Goal: Transaction & Acquisition: Book appointment/travel/reservation

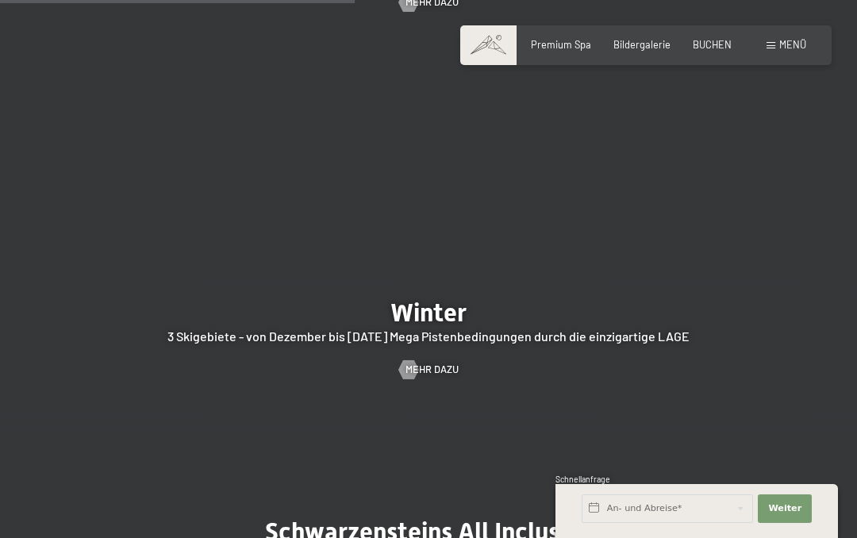
scroll to position [2808, 0]
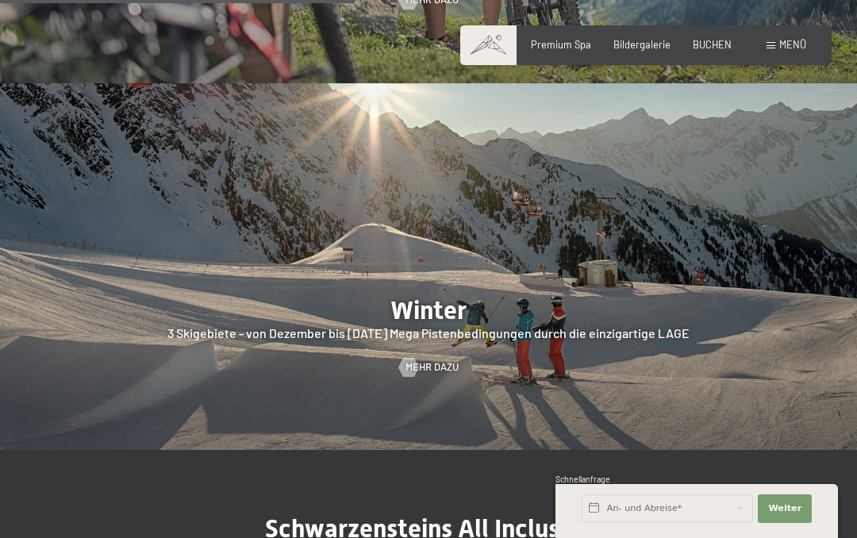
click at [451, 375] on span "Mehr dazu" at bounding box center [432, 367] width 53 height 14
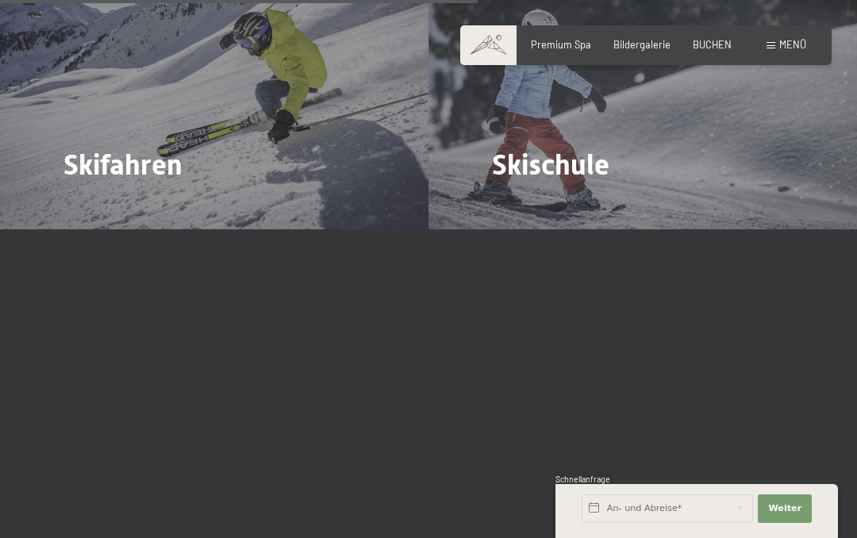
scroll to position [2261, 0]
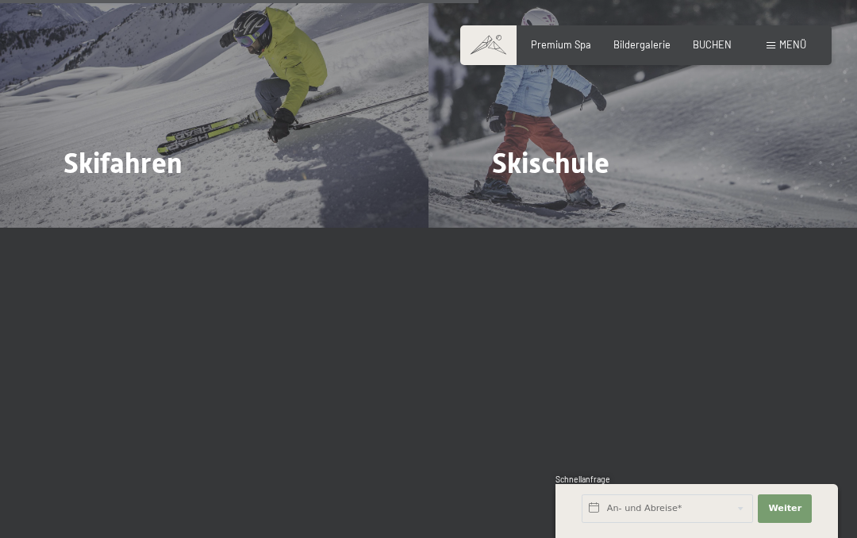
click at [777, 291] on div at bounding box center [428, 469] width 730 height 357
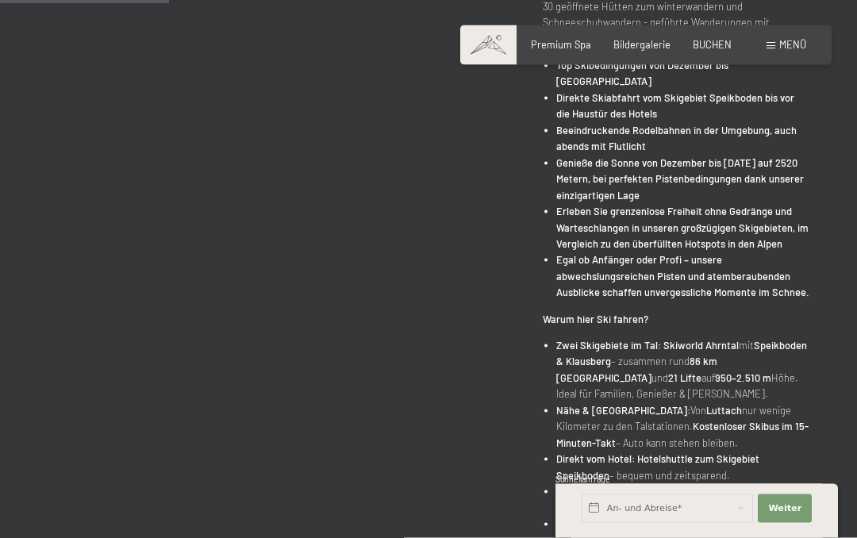
scroll to position [812, 0]
click at [649, 48] on span "Bildergalerie" at bounding box center [642, 44] width 57 height 13
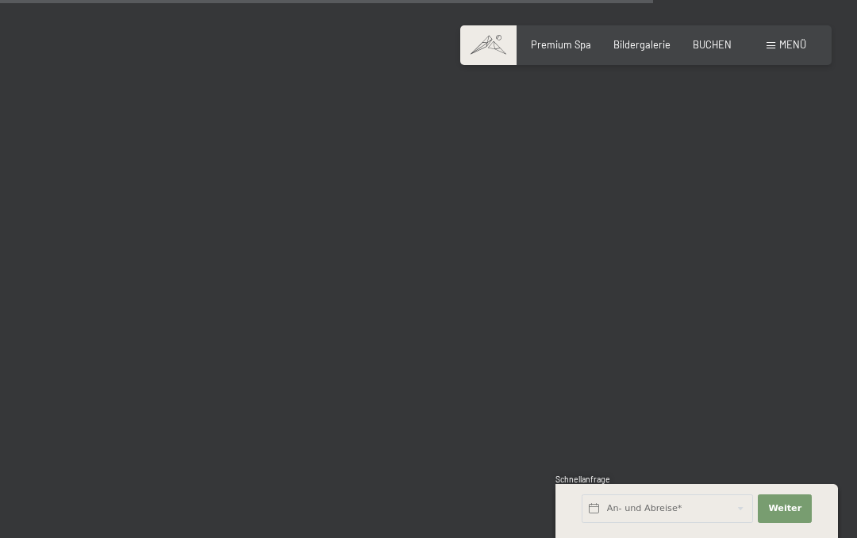
scroll to position [9223, 0]
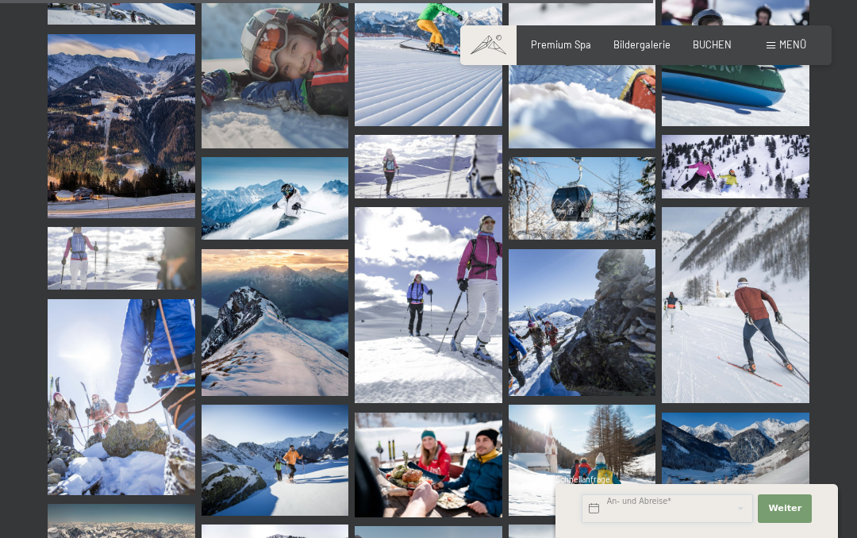
click at [645, 523] on input "text" at bounding box center [667, 508] width 171 height 29
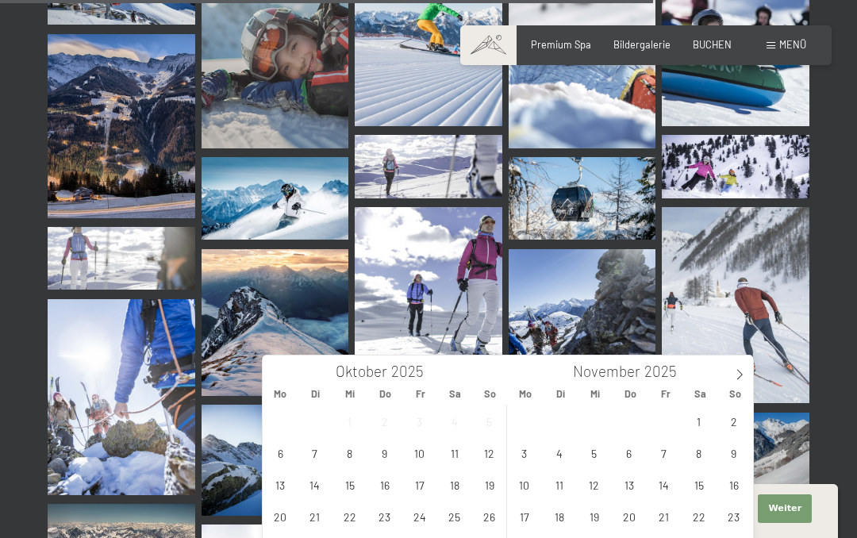
click at [752, 375] on span at bounding box center [739, 369] width 27 height 27
click at [750, 376] on span at bounding box center [739, 369] width 27 height 27
type input "2026"
click at [749, 379] on span at bounding box center [739, 369] width 27 height 27
type input "2026"
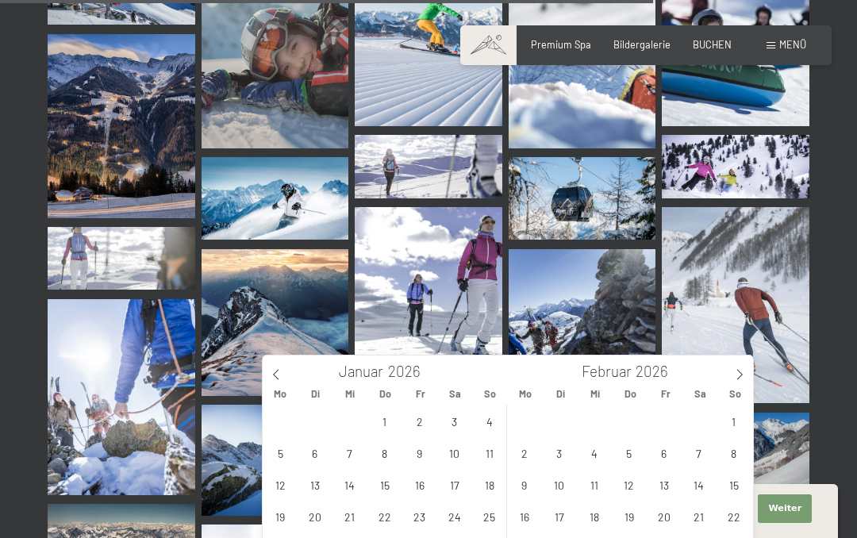
click at [744, 379] on icon at bounding box center [739, 374] width 11 height 11
click at [741, 378] on icon at bounding box center [739, 374] width 11 height 11
click at [283, 379] on span at bounding box center [276, 369] width 27 height 27
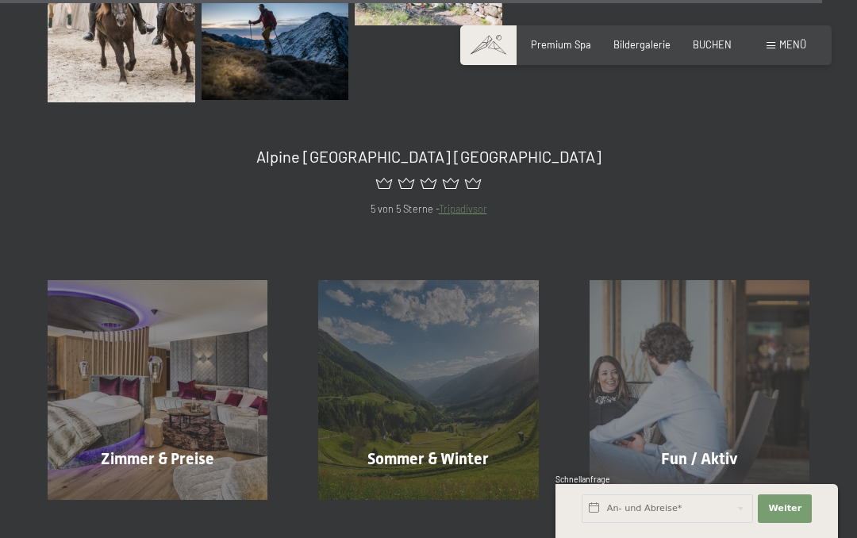
scroll to position [11681, 0]
click at [169, 485] on span "Mehr erfahren" at bounding box center [160, 492] width 79 height 14
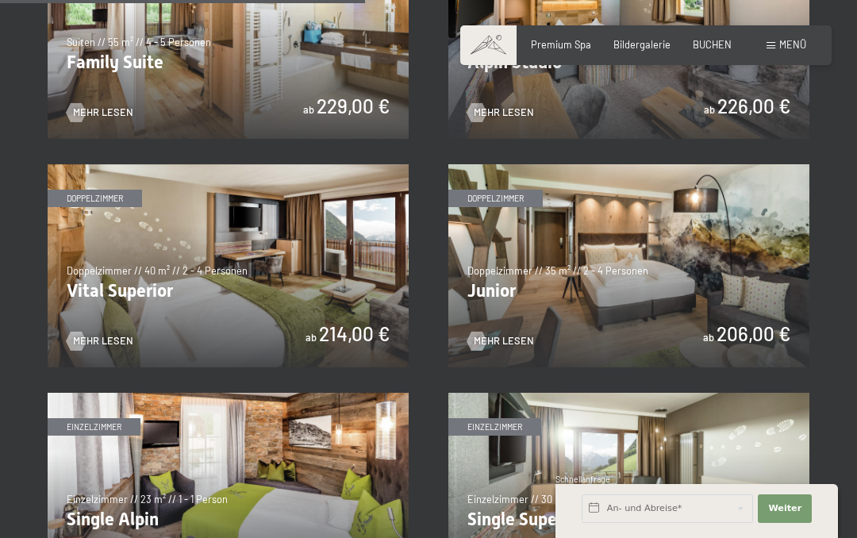
scroll to position [1592, 0]
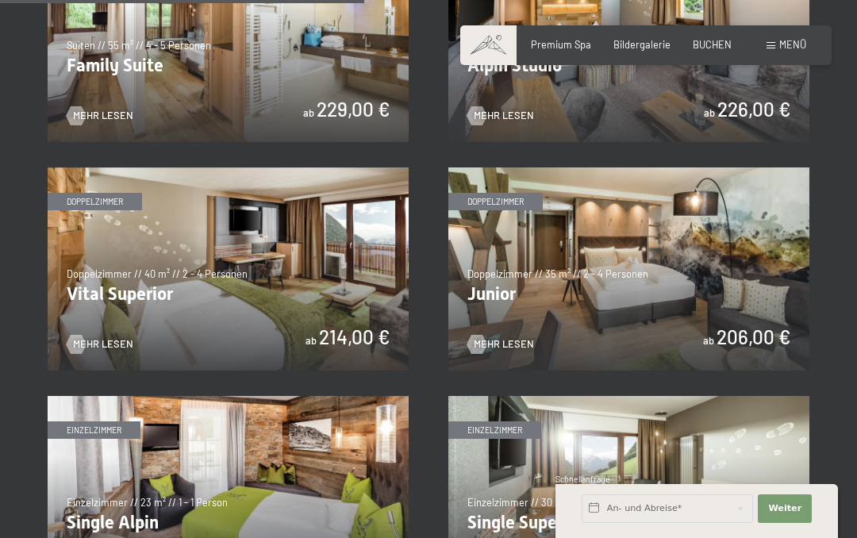
click at [518, 345] on img at bounding box center [628, 268] width 361 height 203
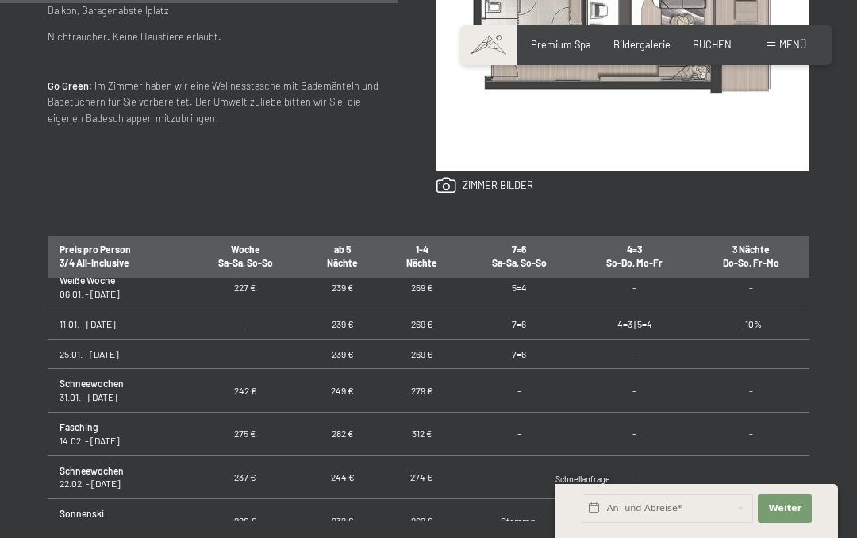
scroll to position [368, 0]
click at [588, 423] on td "-" at bounding box center [634, 434] width 117 height 44
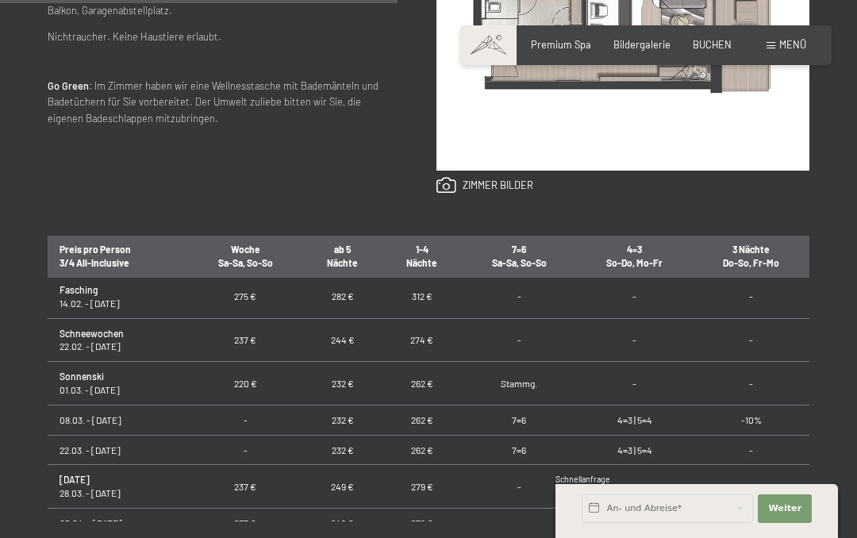
scroll to position [552, 0]
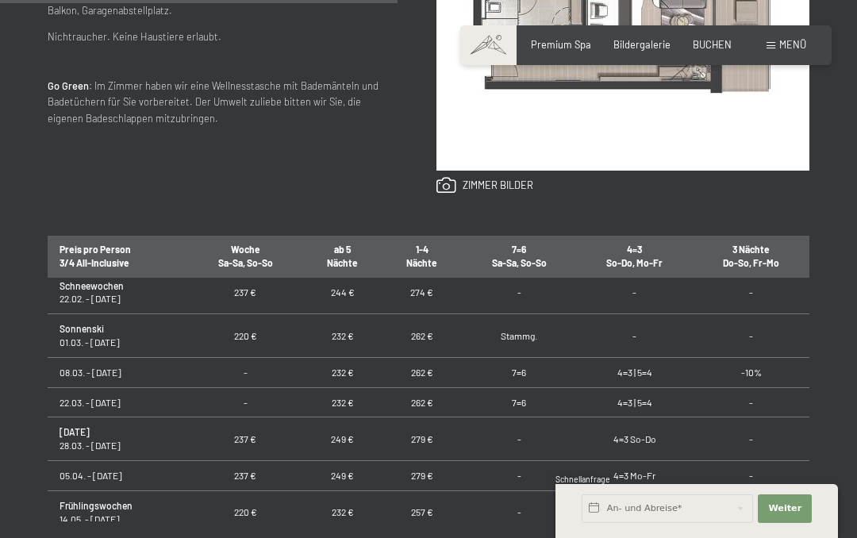
click at [290, 537] on link "zu den Kinderpreisen und Angeboten" at bounding box center [270, 541] width 139 height 10
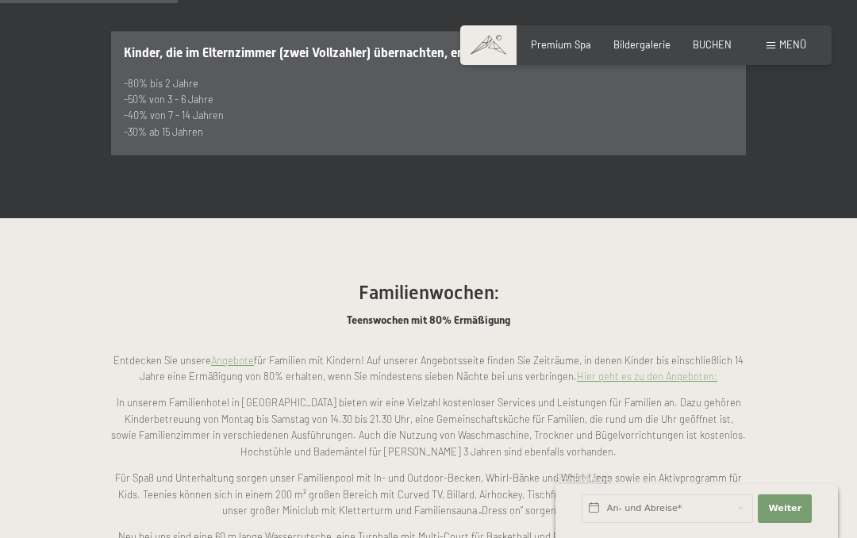
scroll to position [1030, 0]
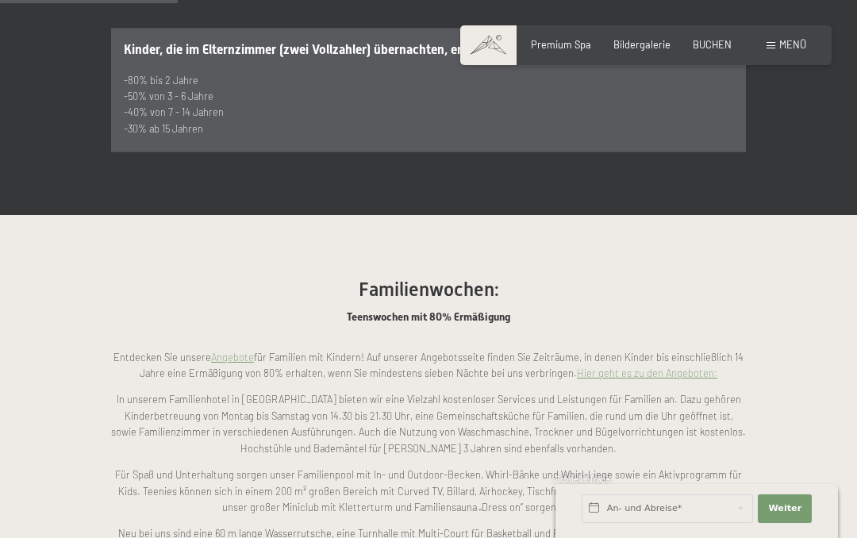
click at [648, 367] on link "Hier geht es zu den Angeboten:" at bounding box center [647, 373] width 140 height 13
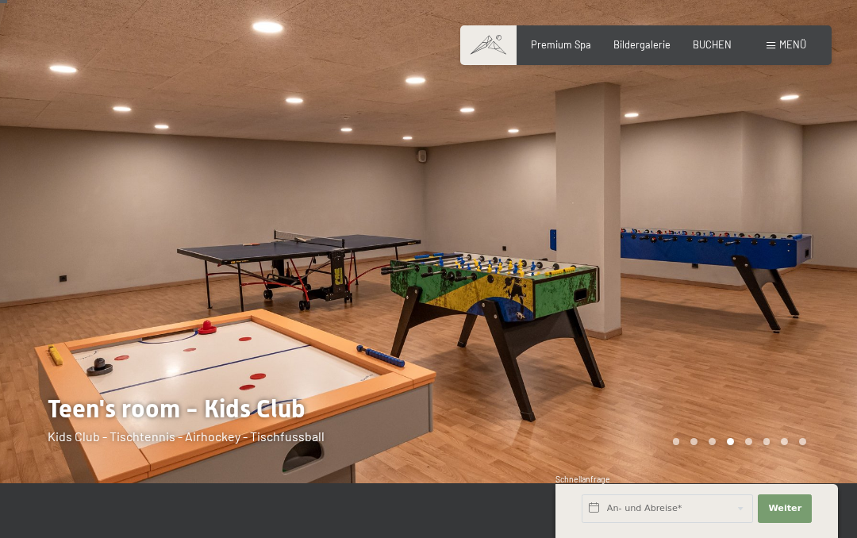
scroll to position [0, 0]
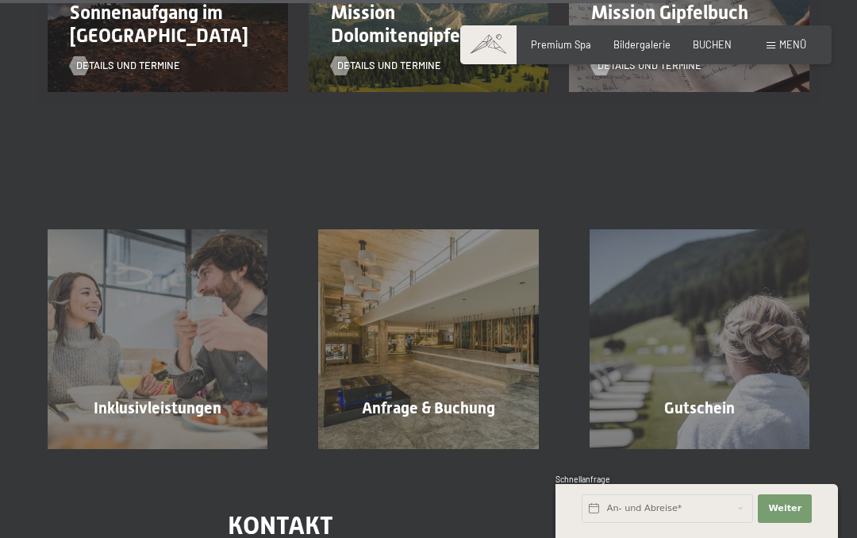
scroll to position [1615, 0]
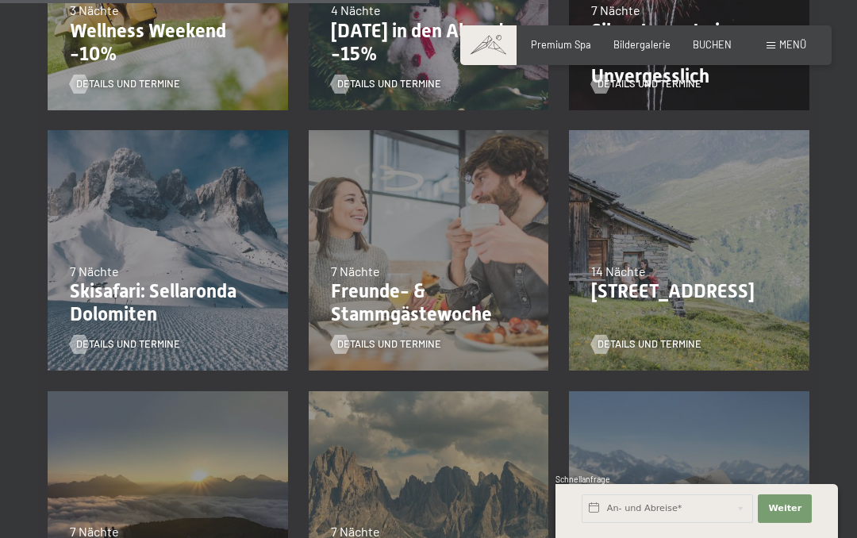
scroll to position [1074, 0]
click at [147, 281] on p "Skisafari: Sellaronda Dolomiten" at bounding box center [168, 304] width 196 height 46
click at [145, 314] on p "Skisafari: Sellaronda Dolomiten" at bounding box center [168, 304] width 196 height 46
click at [152, 299] on p "Skisafari: Sellaronda Dolomiten" at bounding box center [168, 304] width 196 height 46
click at [165, 296] on p "Skisafari: Sellaronda Dolomiten" at bounding box center [168, 304] width 196 height 46
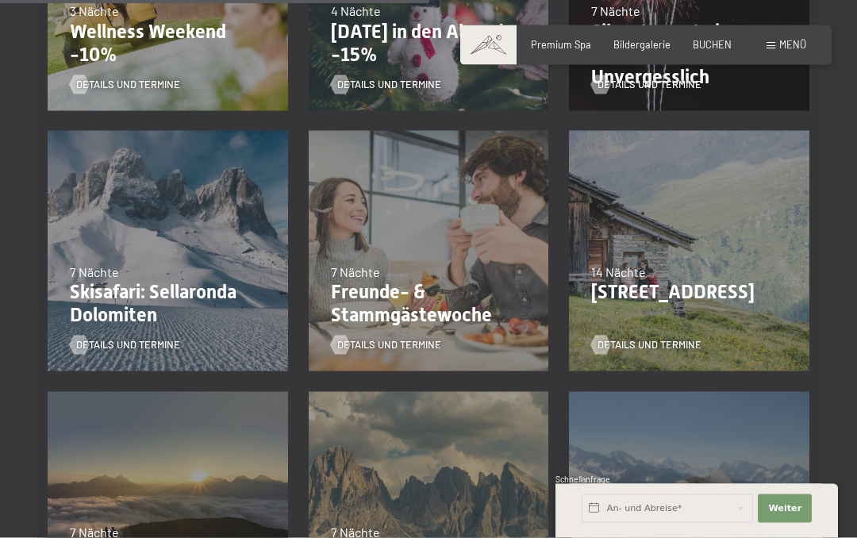
scroll to position [1075, 0]
click at [114, 340] on span "Details und Termine" at bounding box center [128, 344] width 104 height 14
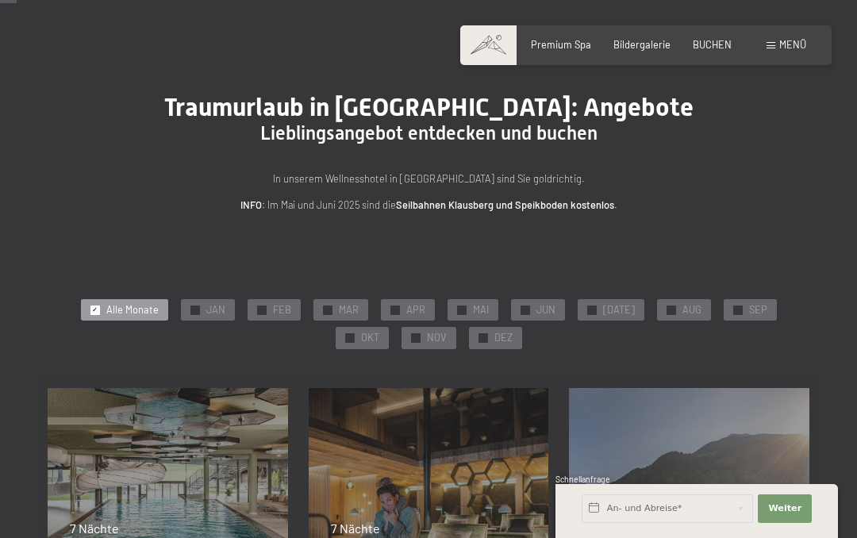
scroll to position [1, 0]
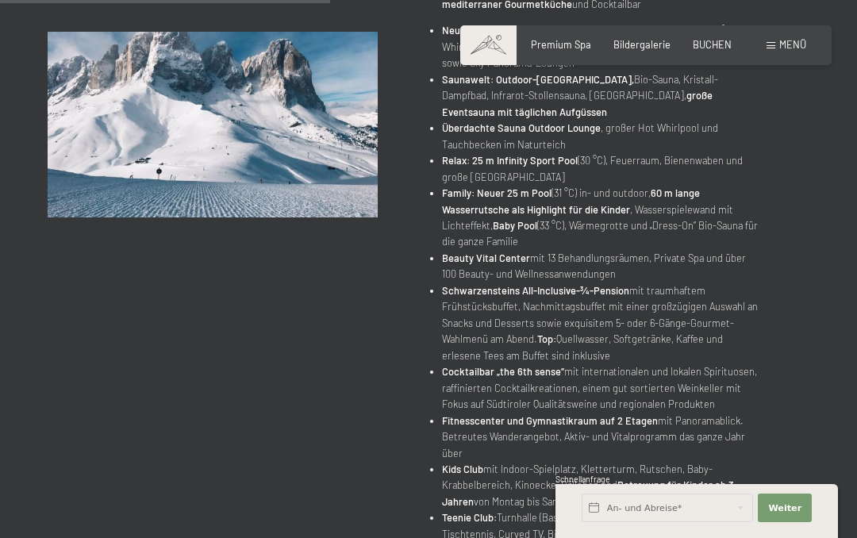
scroll to position [682, 0]
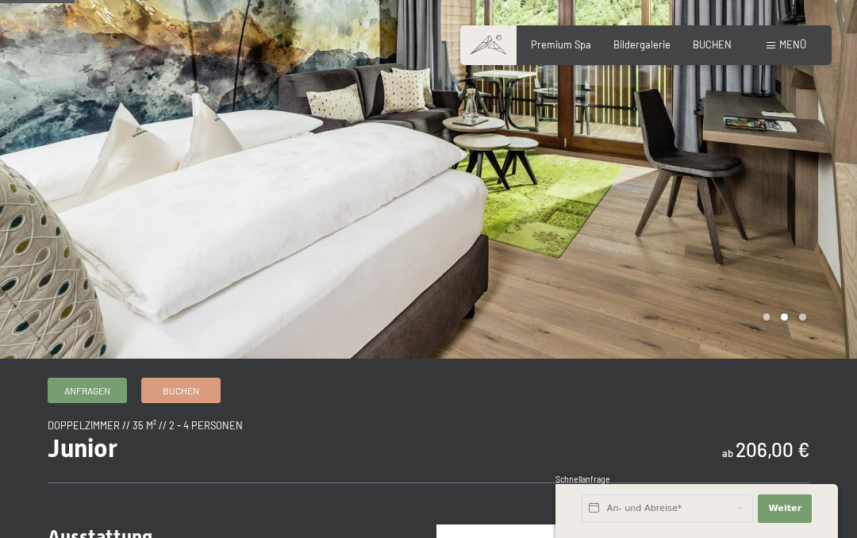
scroll to position [152, 0]
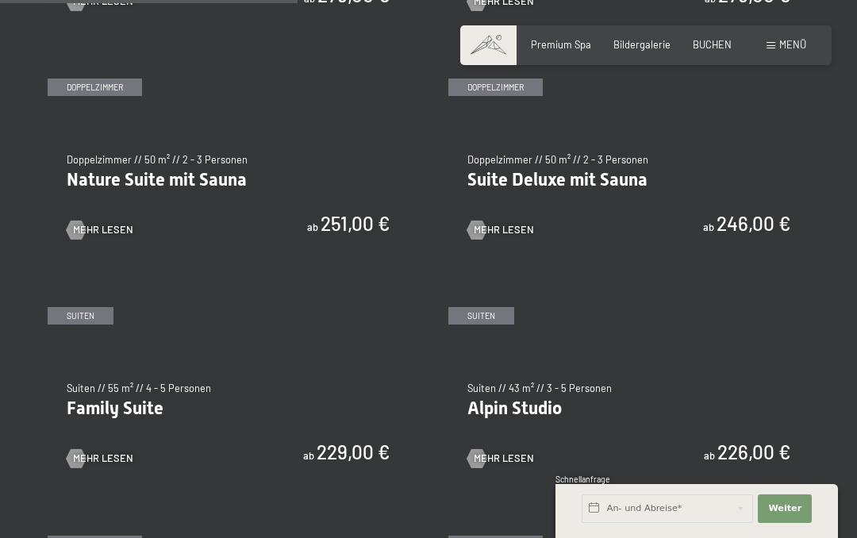
scroll to position [1252, 0]
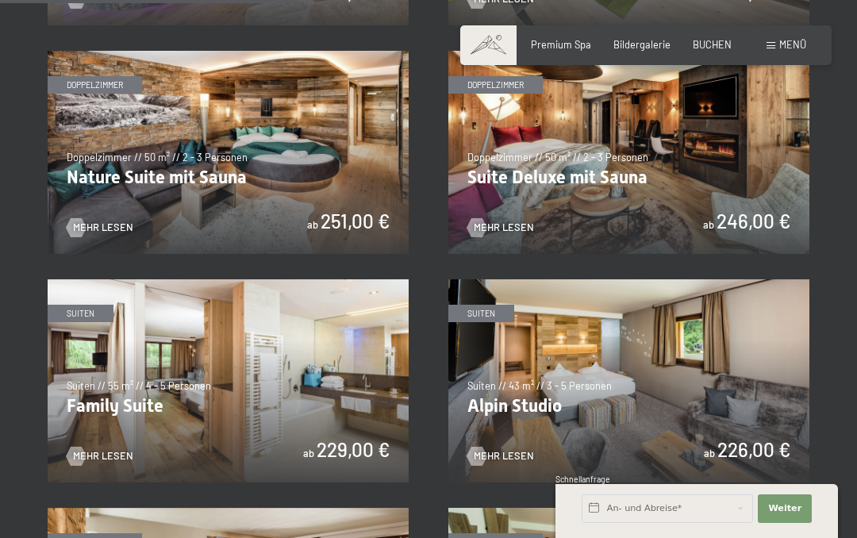
click at [113, 462] on img at bounding box center [228, 380] width 361 height 203
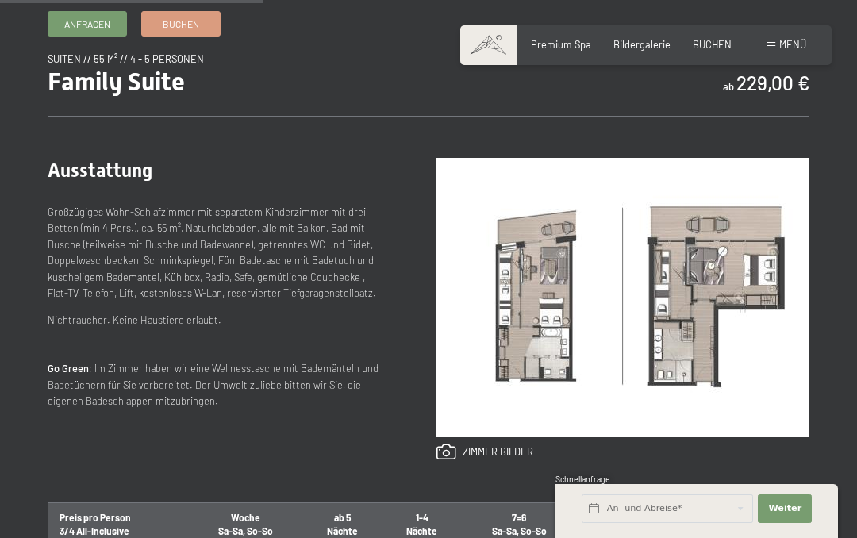
scroll to position [525, 0]
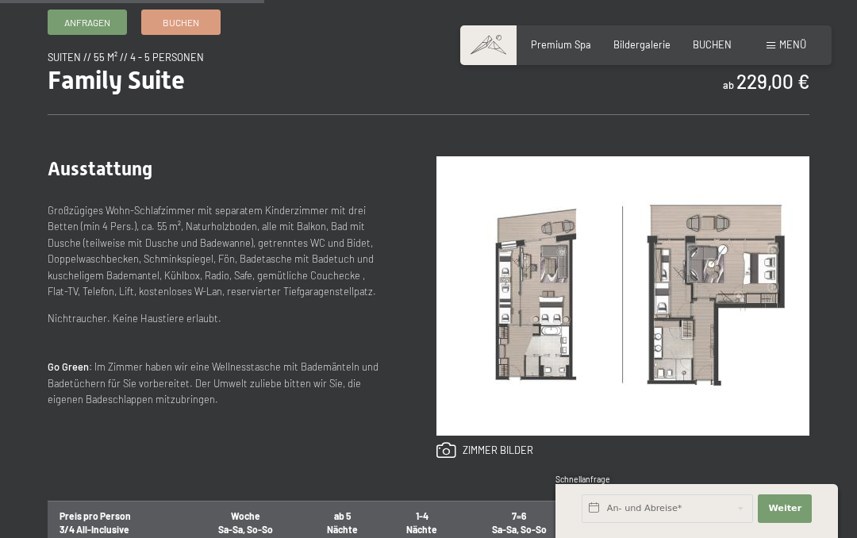
click at [550, 320] on img at bounding box center [623, 295] width 373 height 279
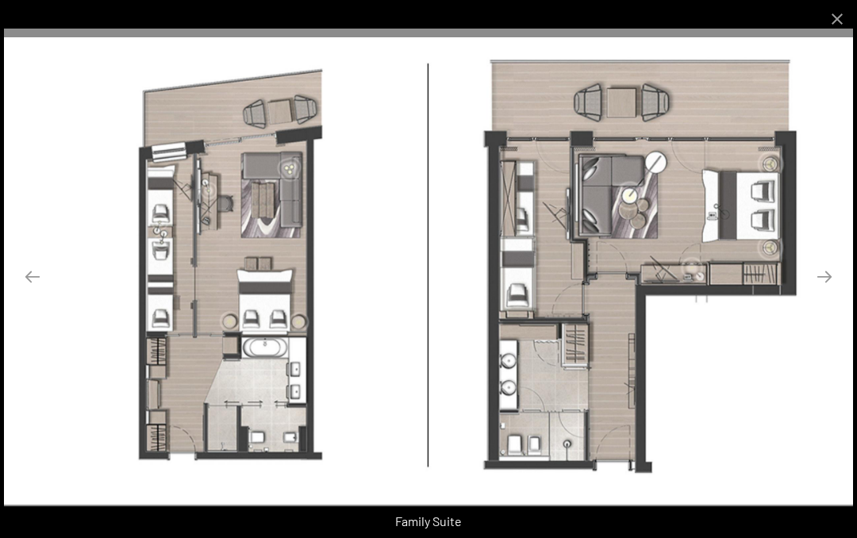
click at [848, 13] on button "Close gallery" at bounding box center [837, 18] width 40 height 37
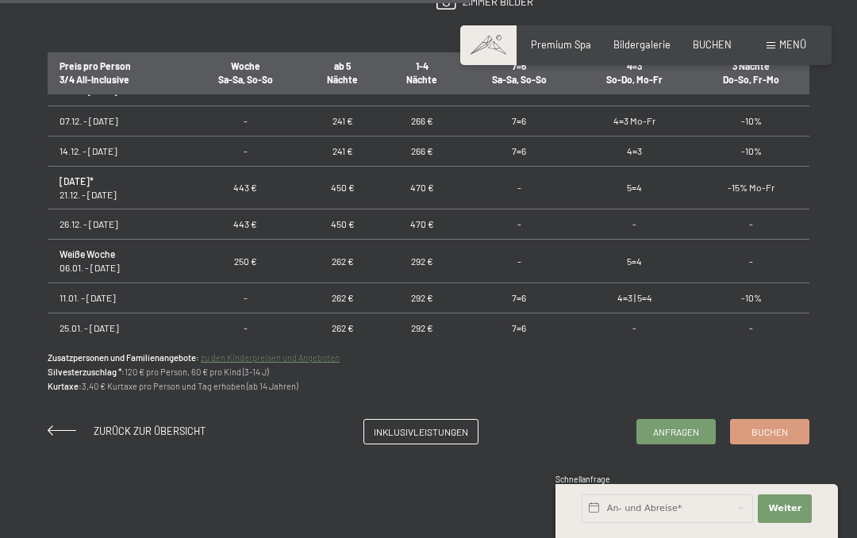
scroll to position [215, 0]
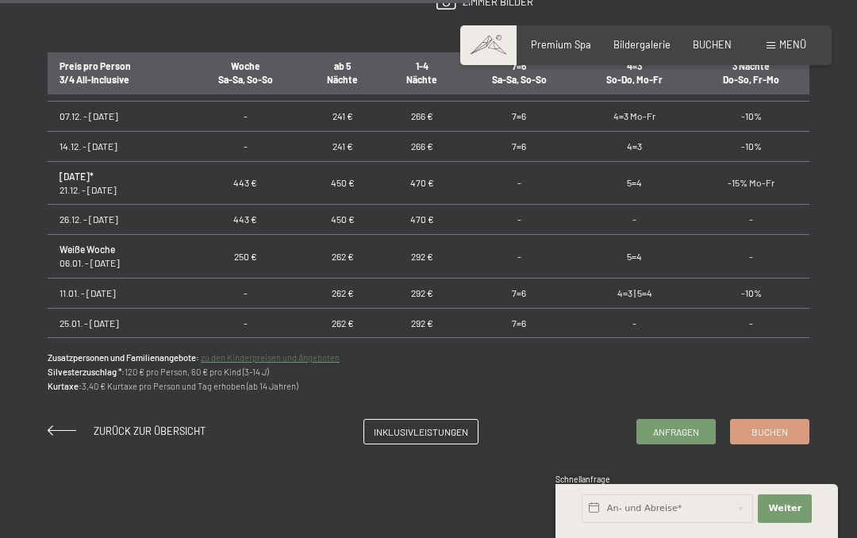
click at [506, 278] on td "7=6" at bounding box center [519, 293] width 114 height 30
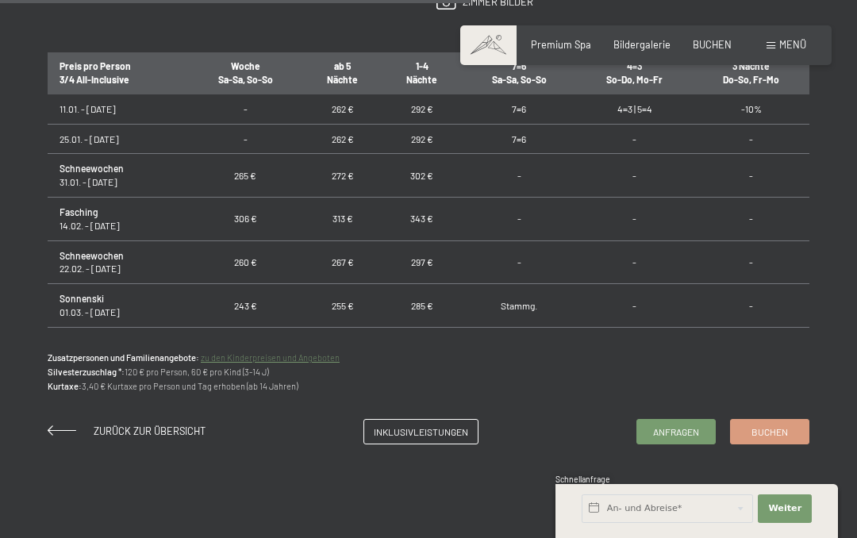
scroll to position [400, 0]
